Goal: Task Accomplishment & Management: Complete application form

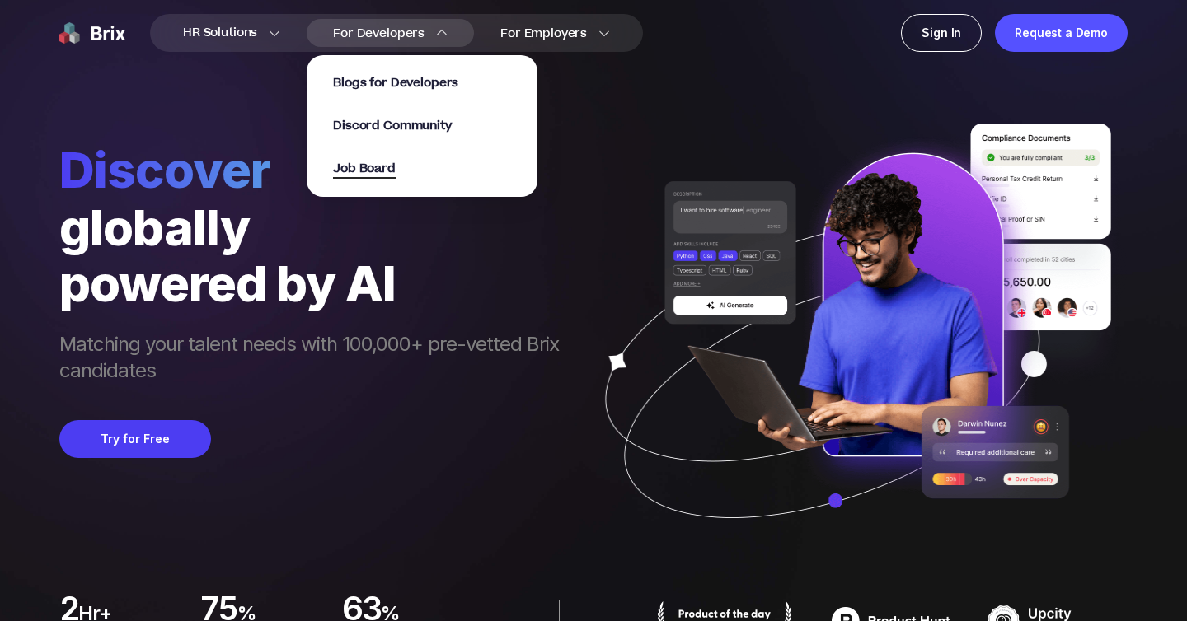
click at [370, 166] on span "Job Board" at bounding box center [364, 169] width 63 height 19
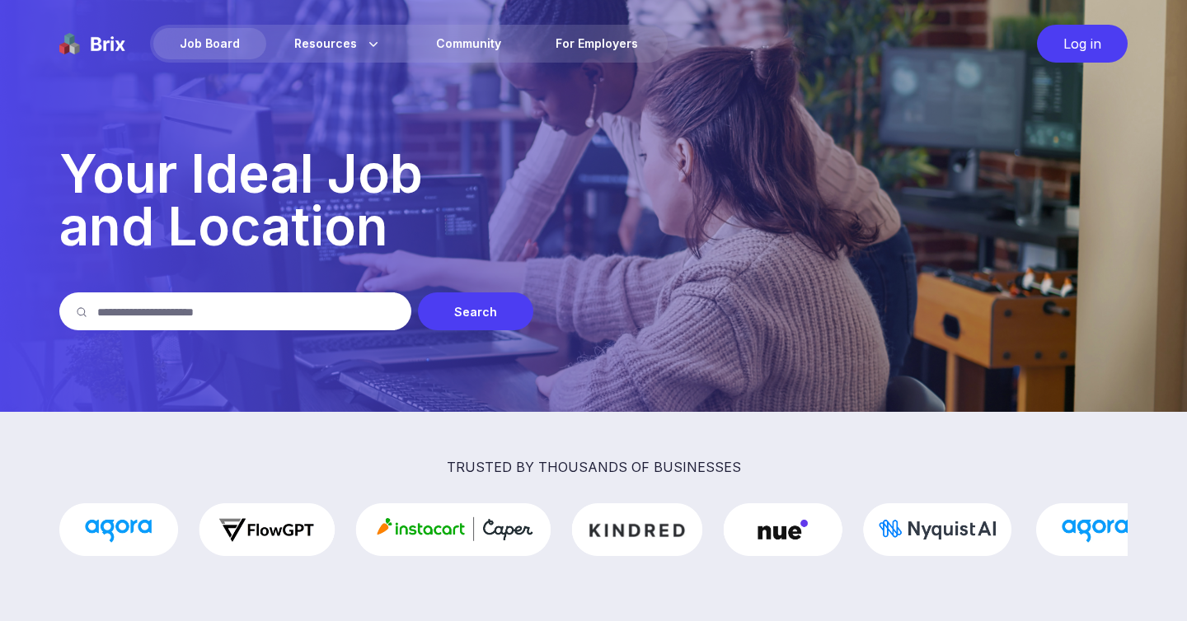
click at [1065, 42] on div "Log in" at bounding box center [1082, 44] width 91 height 38
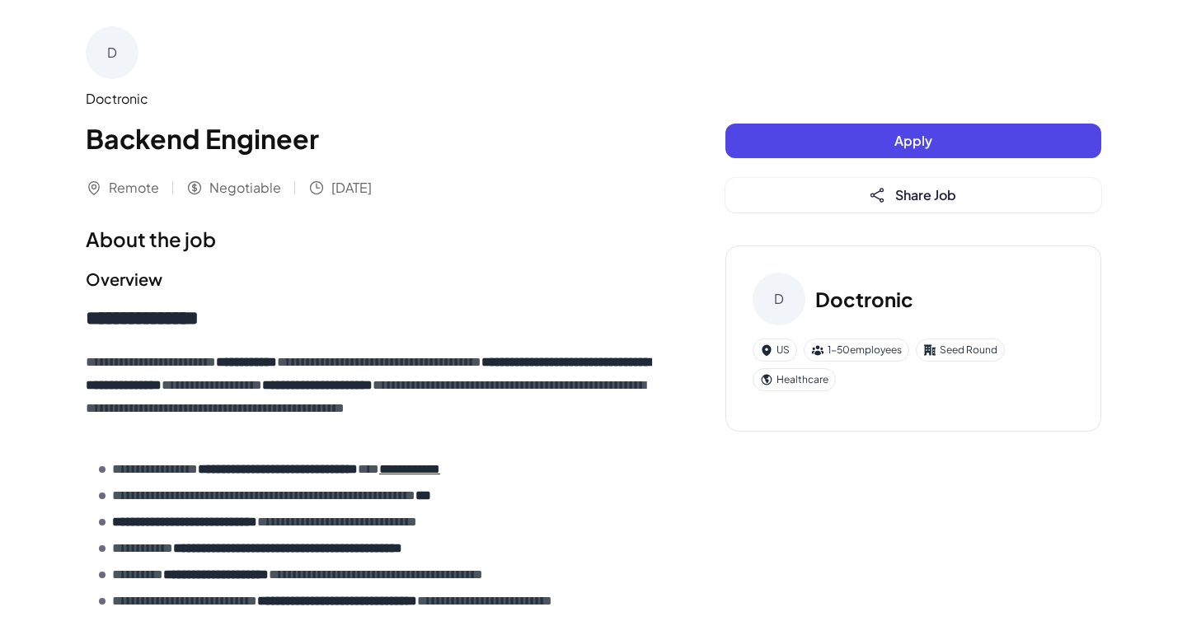
click at [917, 138] on span "Apply" at bounding box center [913, 140] width 38 height 17
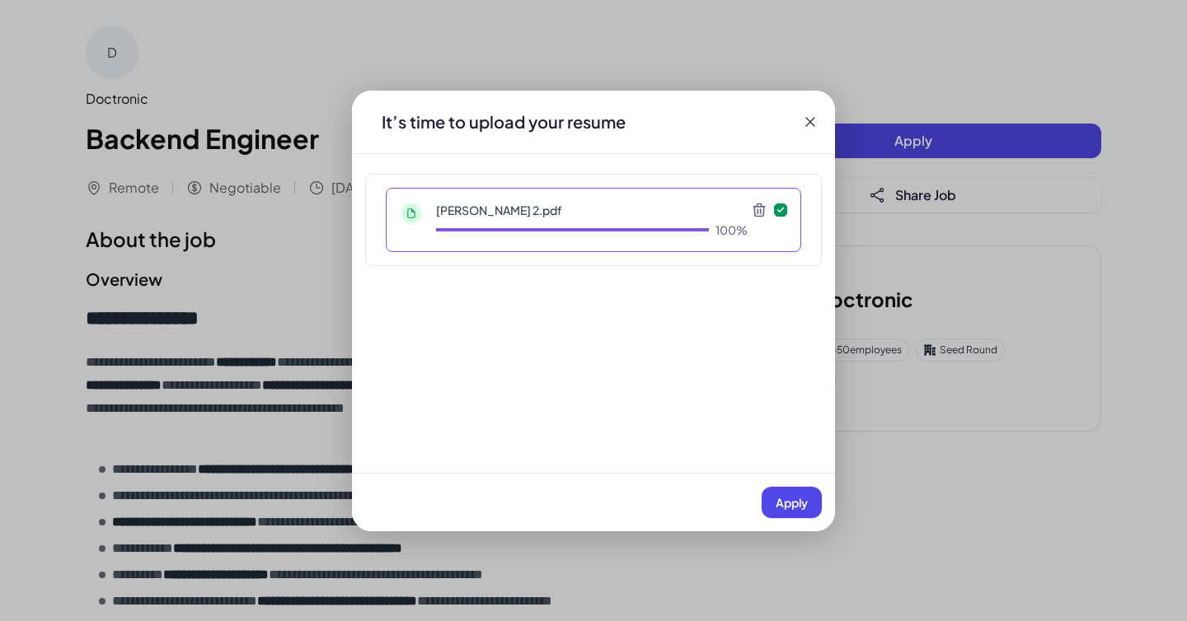
click at [784, 495] on span "Apply" at bounding box center [791, 502] width 32 height 15
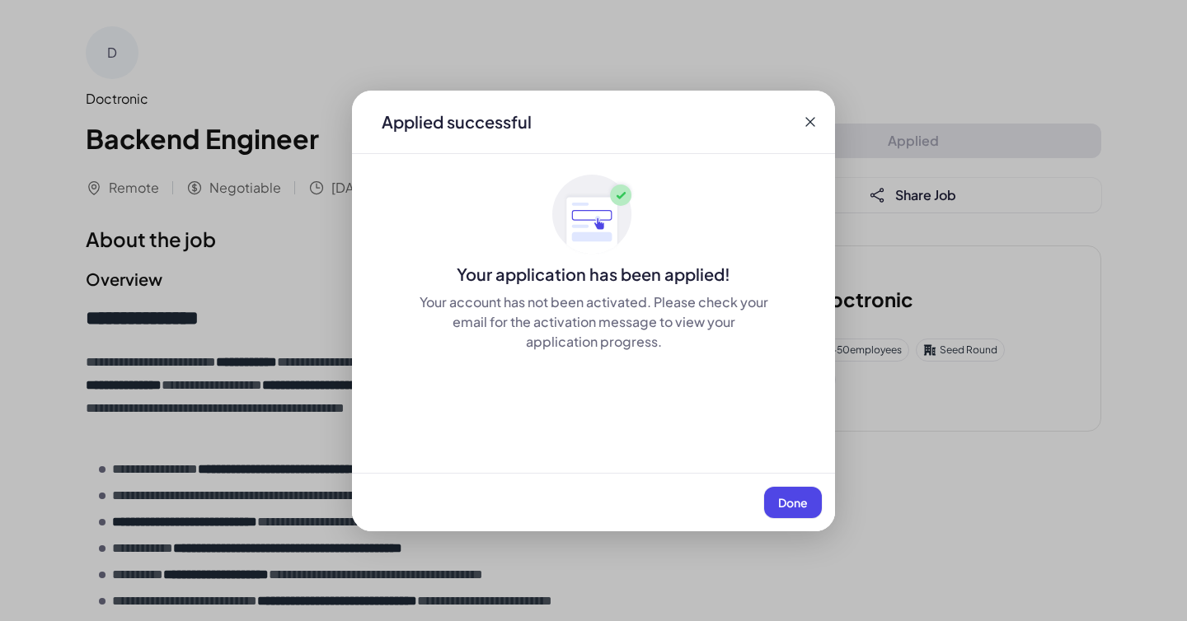
click at [776, 509] on button "Done" at bounding box center [793, 502] width 58 height 31
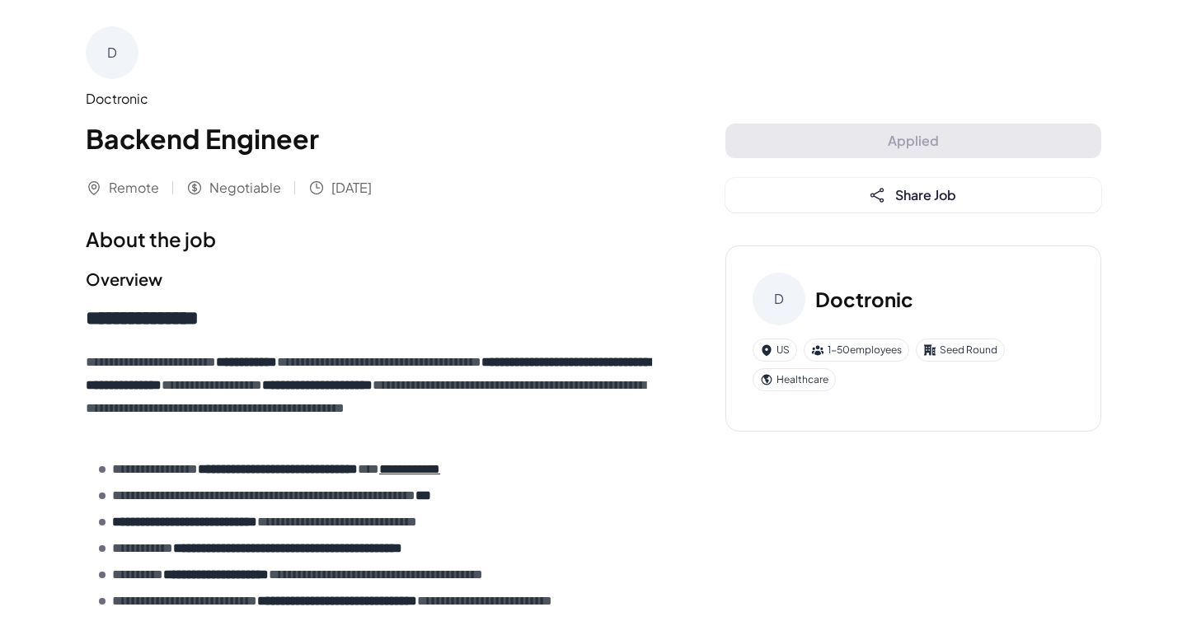
click at [829, 141] on div "Applied Share Job" at bounding box center [913, 168] width 376 height 89
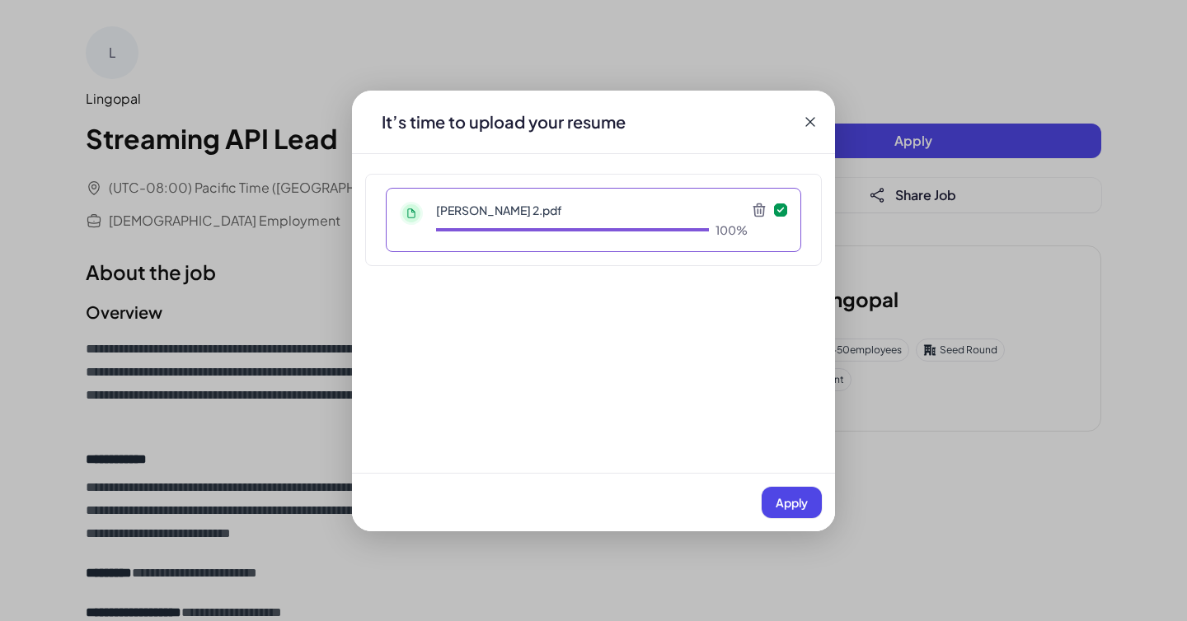
click at [788, 503] on span "Apply" at bounding box center [791, 502] width 32 height 15
